Goal: Browse casually: Explore the website without a specific task or goal

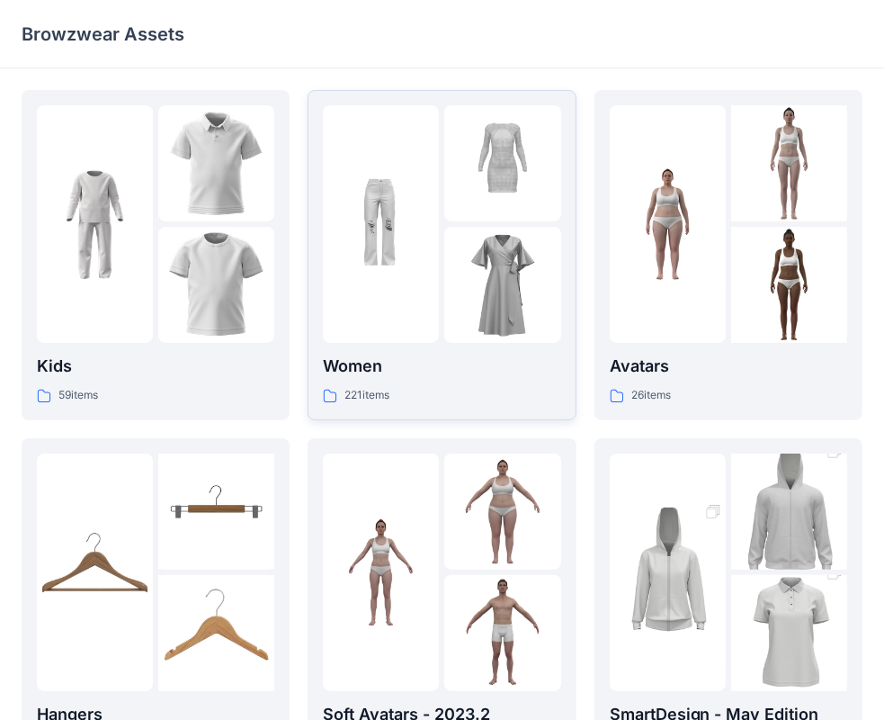
click at [537, 316] on img at bounding box center [502, 285] width 116 height 116
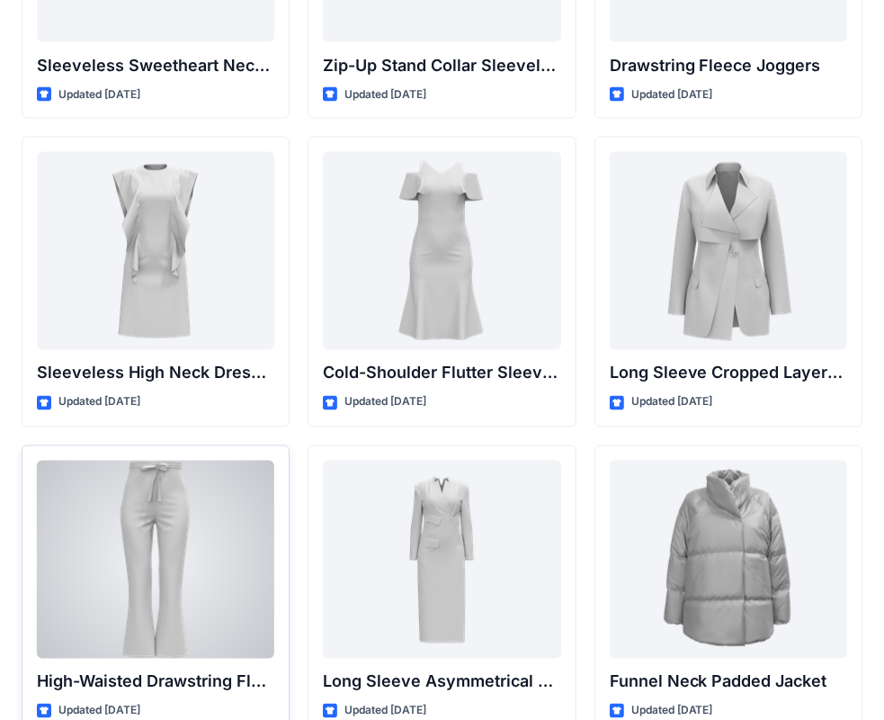
scroll to position [6340, 0]
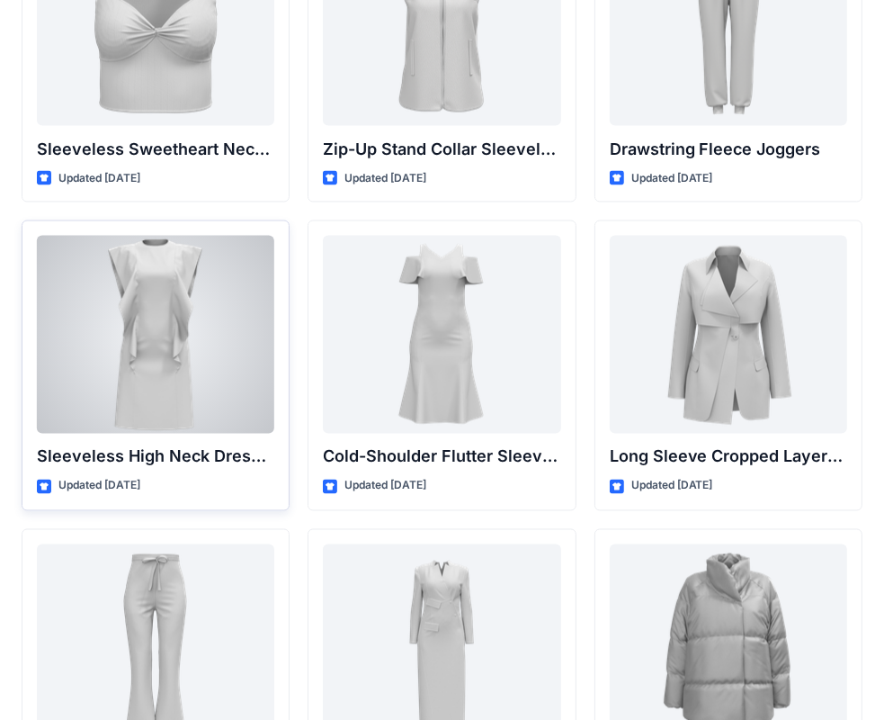
click at [176, 313] on div at bounding box center [155, 335] width 237 height 198
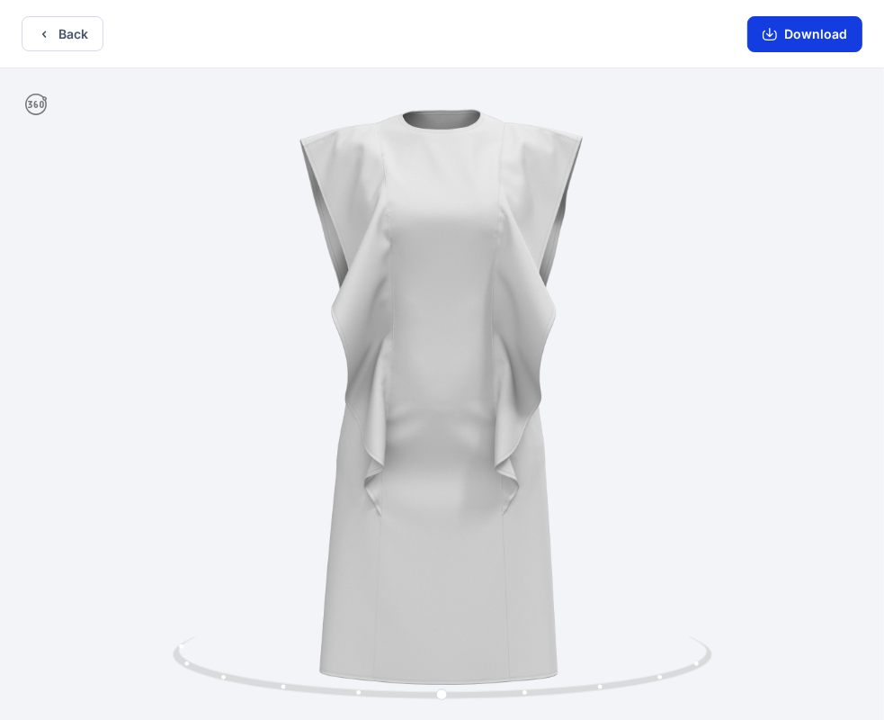
click at [785, 43] on button "Download" at bounding box center [805, 34] width 115 height 36
click at [69, 36] on button "Back" at bounding box center [63, 33] width 82 height 35
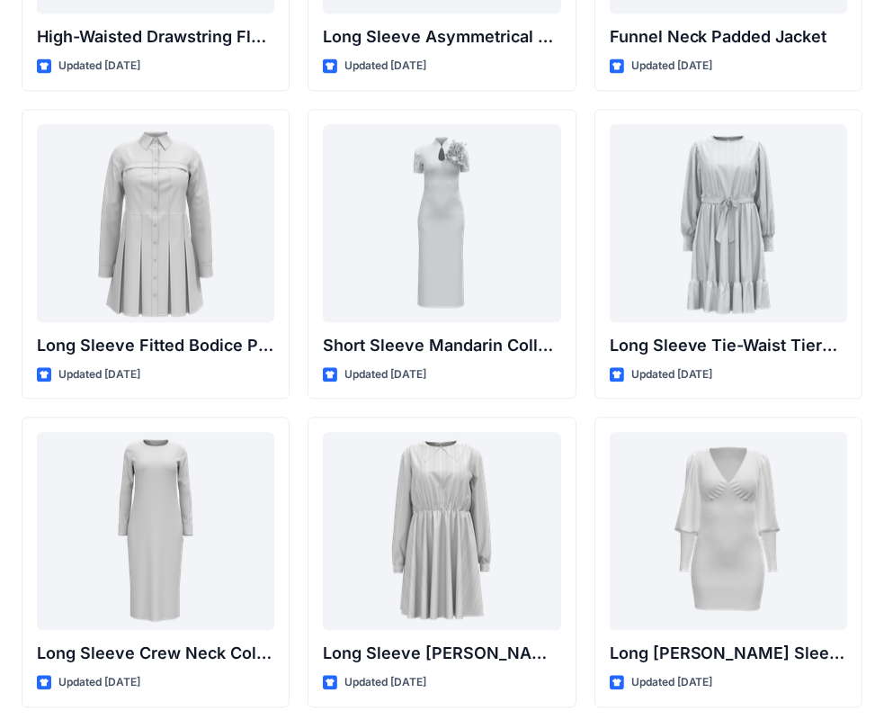
scroll to position [7060, 0]
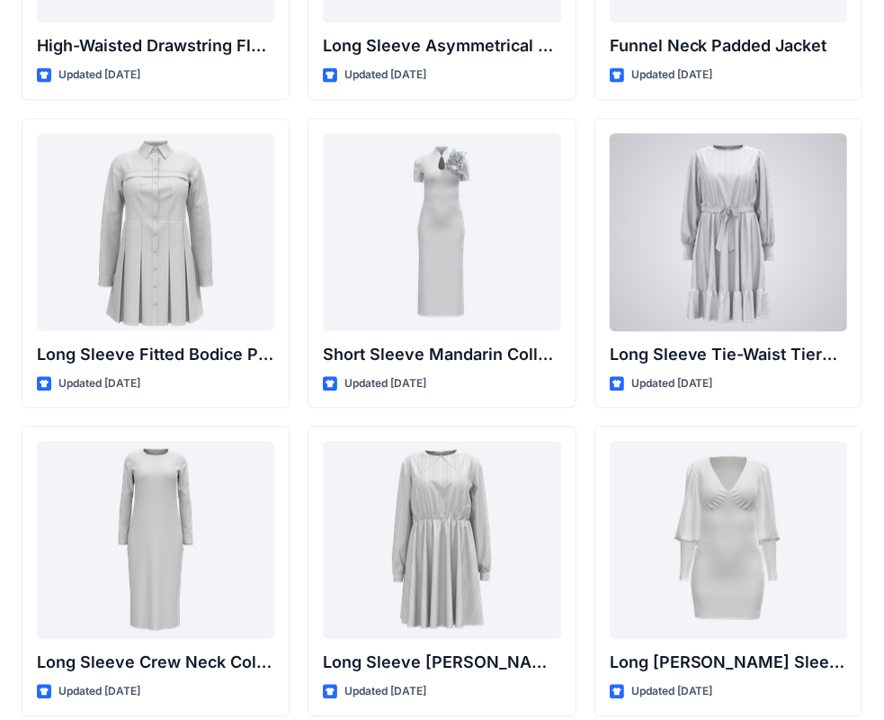
click at [715, 250] on div at bounding box center [728, 232] width 237 height 198
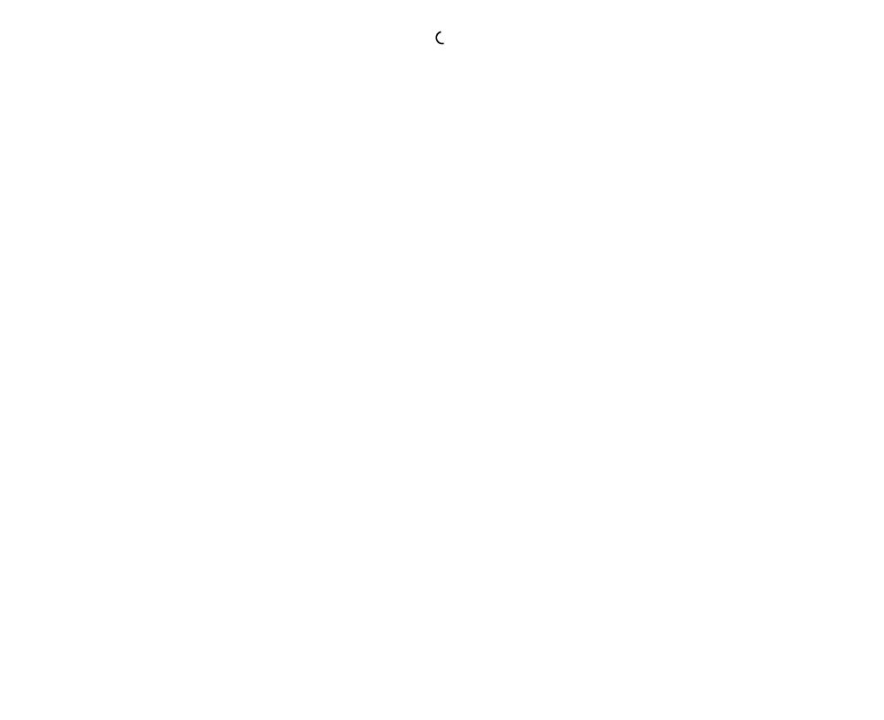
click at [715, 250] on div at bounding box center [442, 360] width 884 height 720
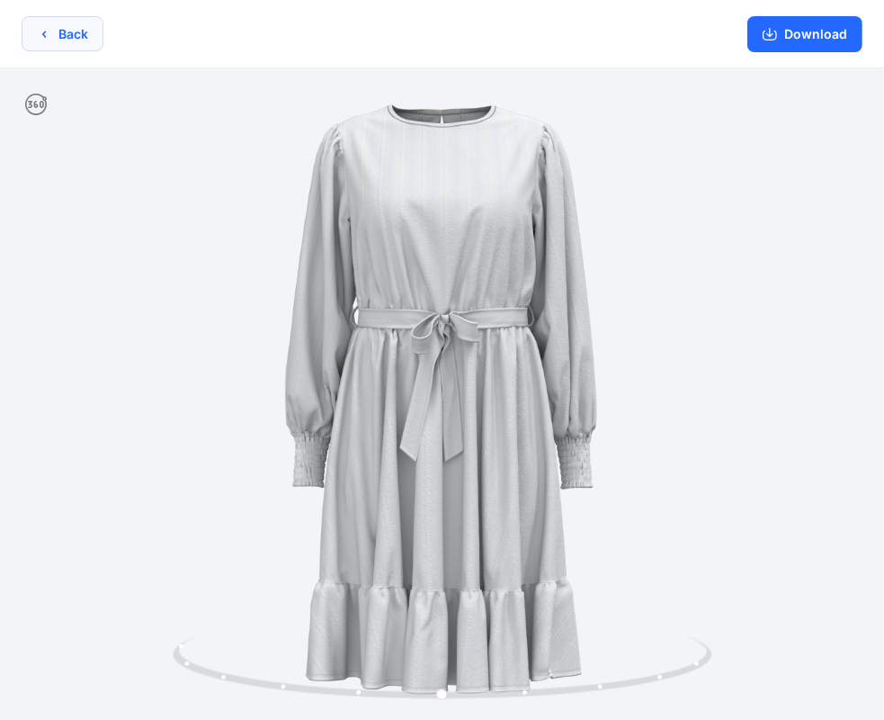
click at [47, 32] on icon "button" at bounding box center [44, 34] width 14 height 14
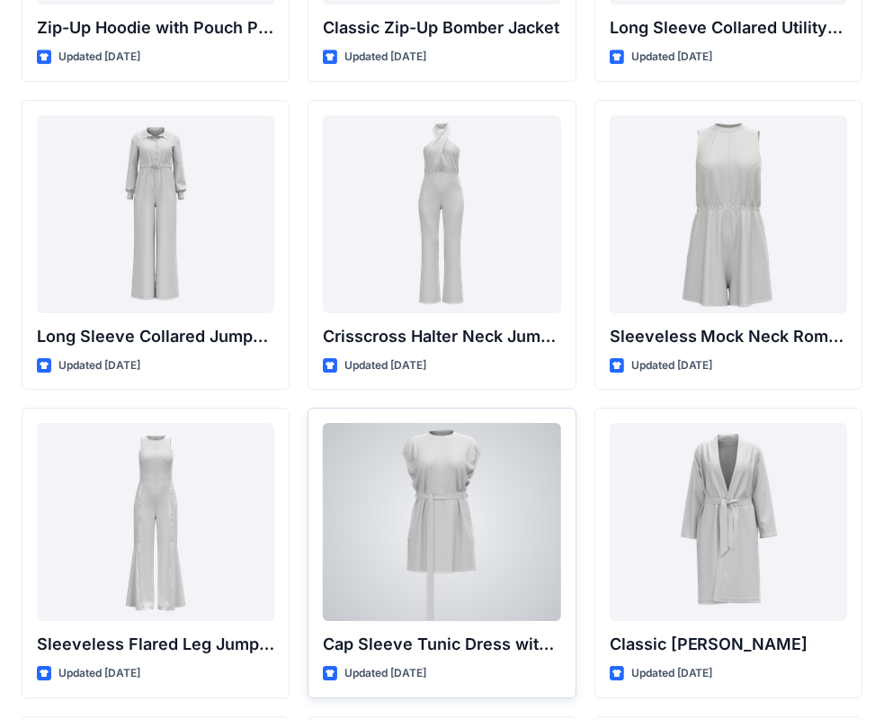
scroll to position [3598, 0]
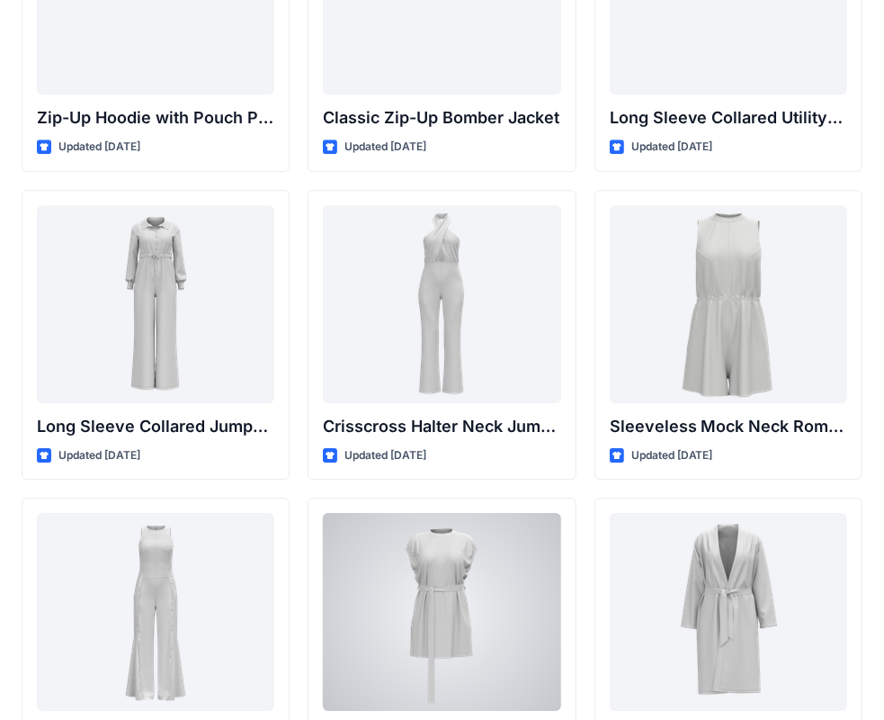
click at [447, 551] on div at bounding box center [441, 612] width 237 height 198
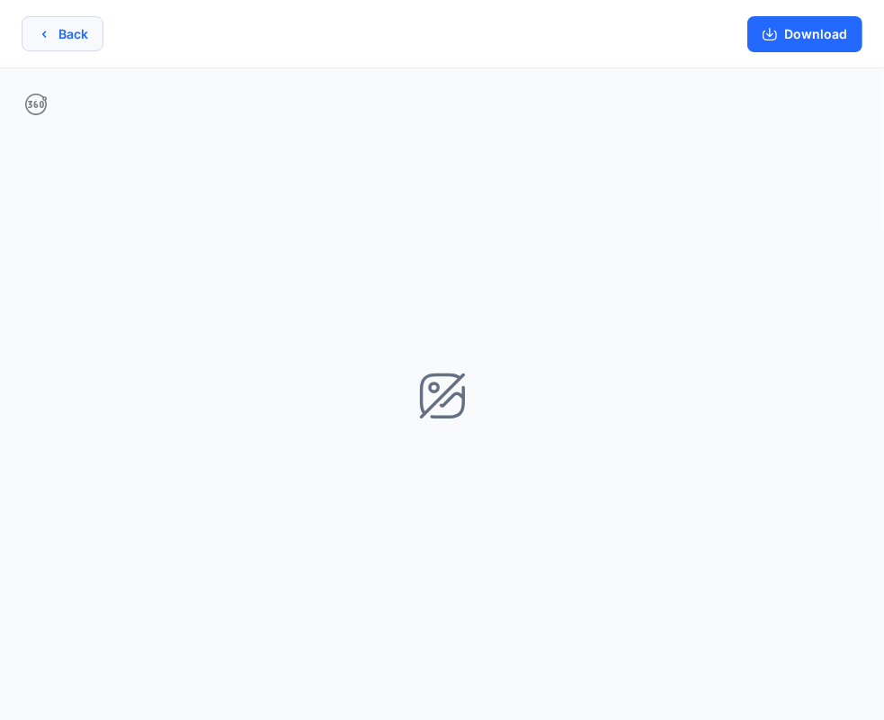
click at [49, 29] on icon "button" at bounding box center [44, 34] width 14 height 14
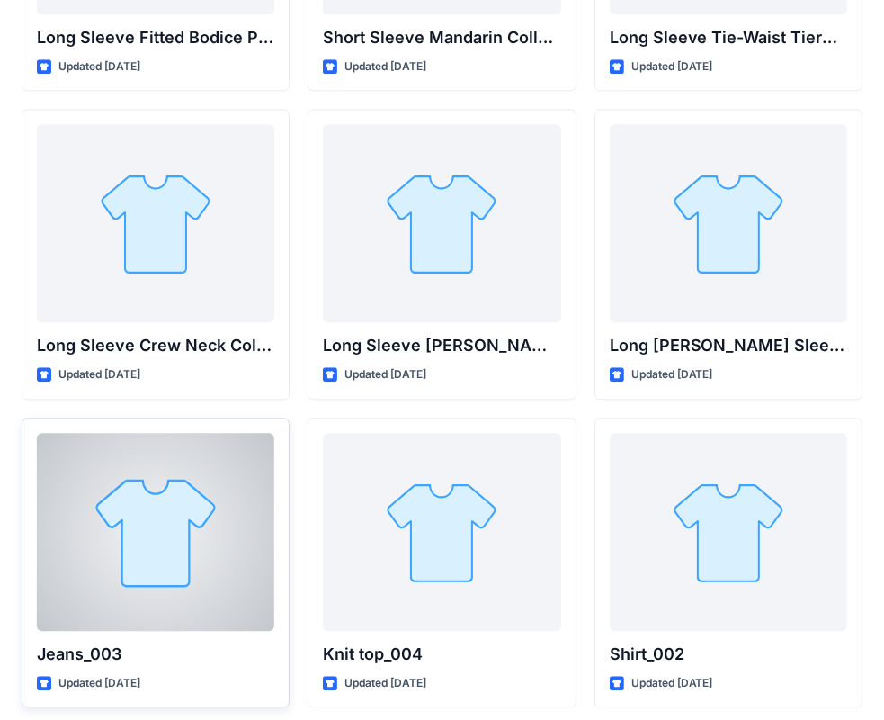
scroll to position [7196, 0]
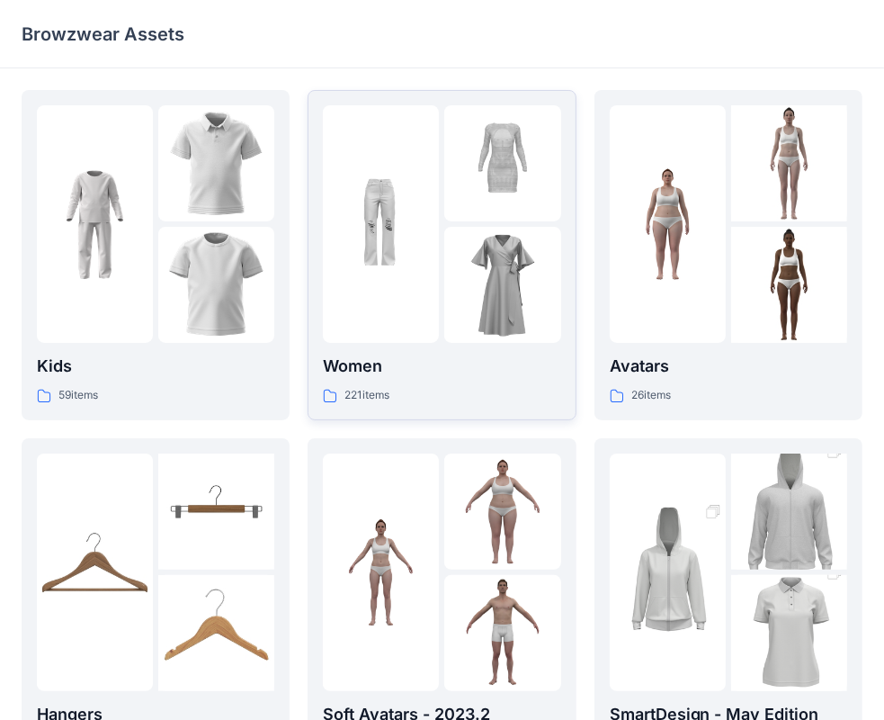
click at [404, 205] on img at bounding box center [381, 224] width 116 height 116
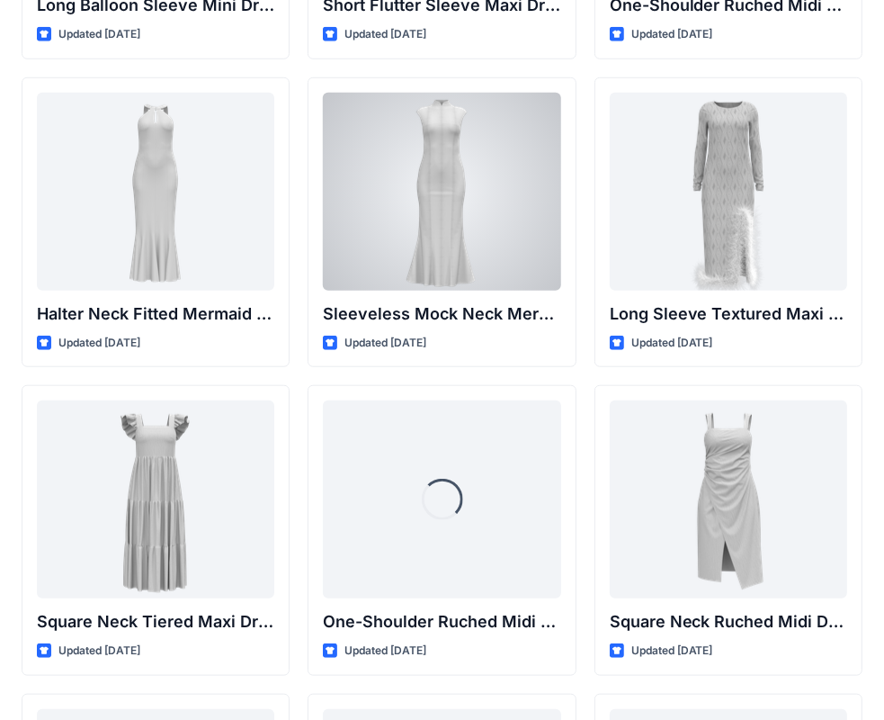
scroll to position [989, 0]
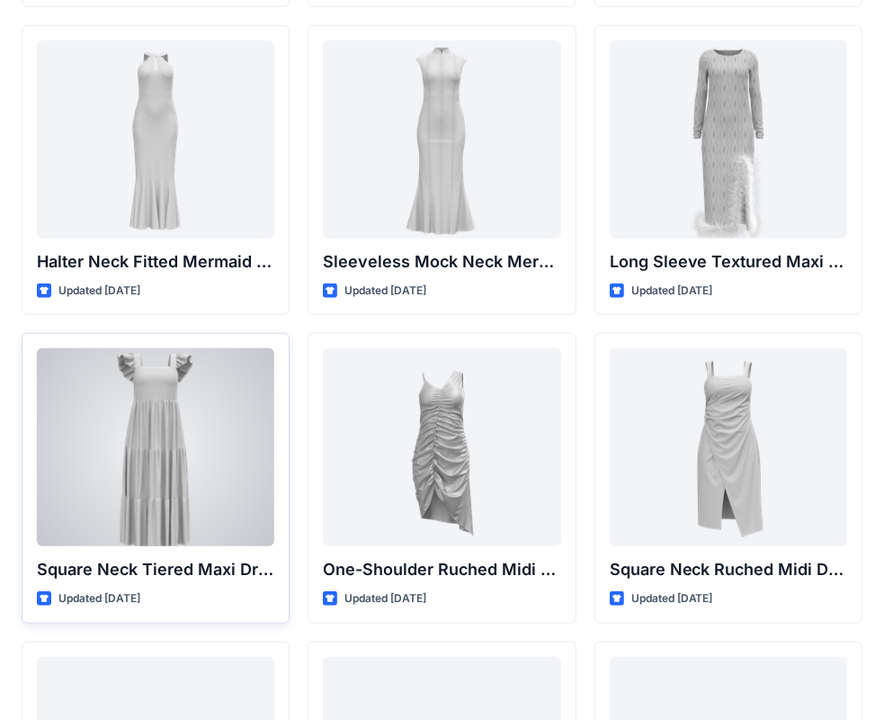
click at [166, 520] on div at bounding box center [155, 447] width 237 height 198
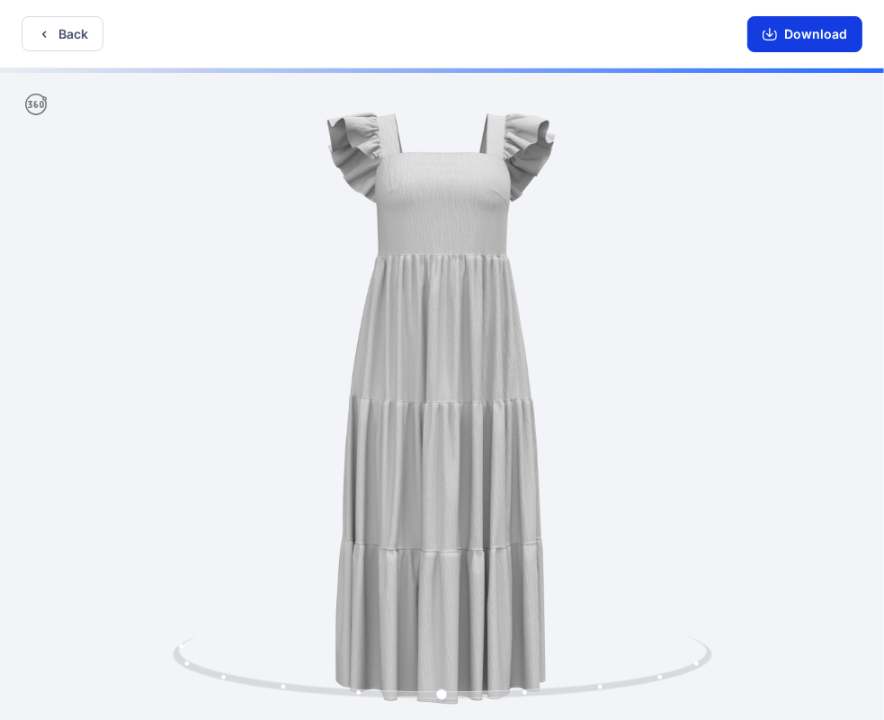
click at [799, 40] on button "Download" at bounding box center [805, 34] width 115 height 36
